Goal: Browse casually

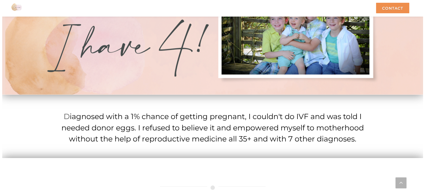
scroll to position [1264, 0]
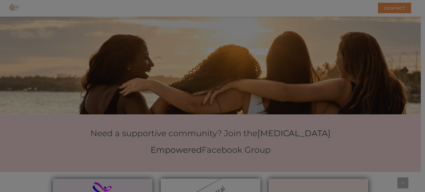
scroll to position [1927, 0]
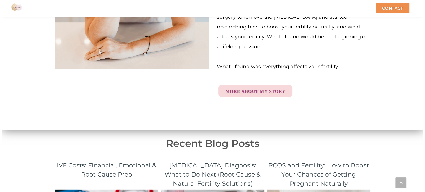
scroll to position [1816, 0]
